Goal: Task Accomplishment & Management: Complete application form

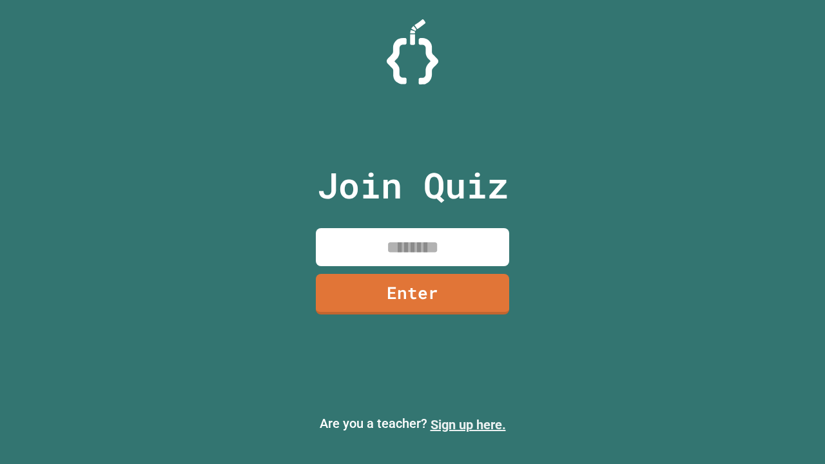
click at [462, 425] on link "Sign up here." at bounding box center [467, 424] width 75 height 15
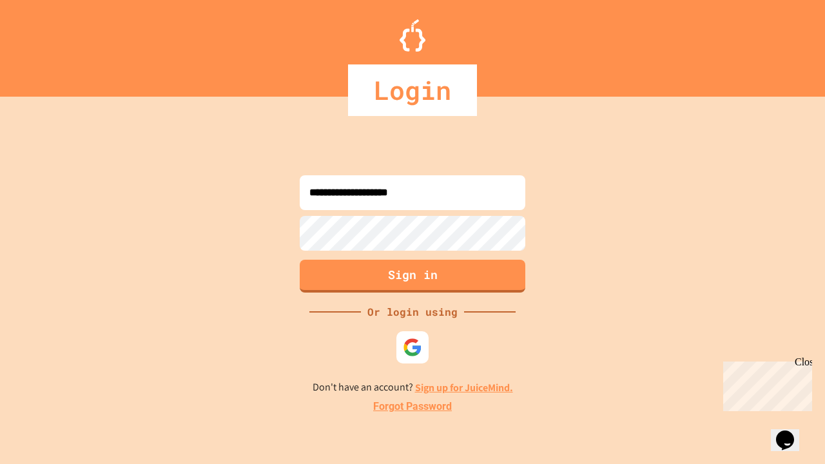
type input "**********"
